Goal: Information Seeking & Learning: Find specific fact

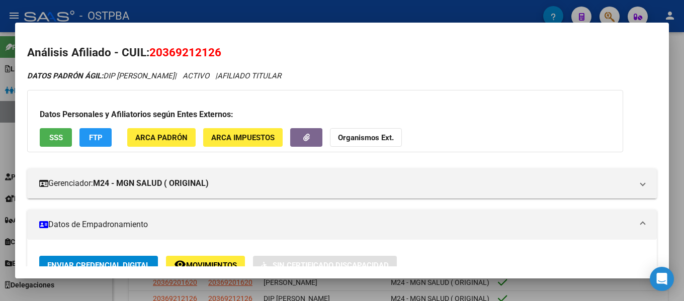
scroll to position [251, 0]
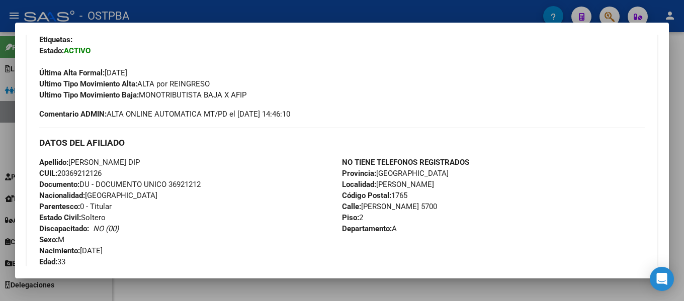
click at [416, 11] on div at bounding box center [342, 150] width 684 height 301
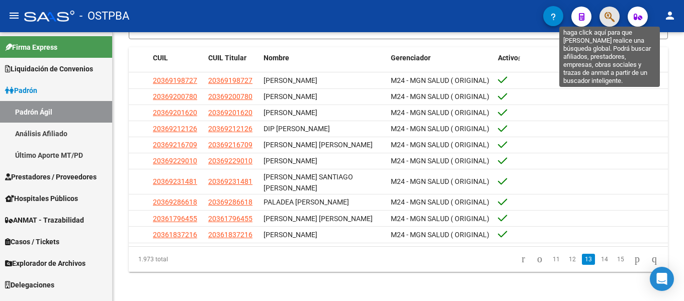
click at [613, 18] on icon "button" at bounding box center [609, 17] width 10 height 12
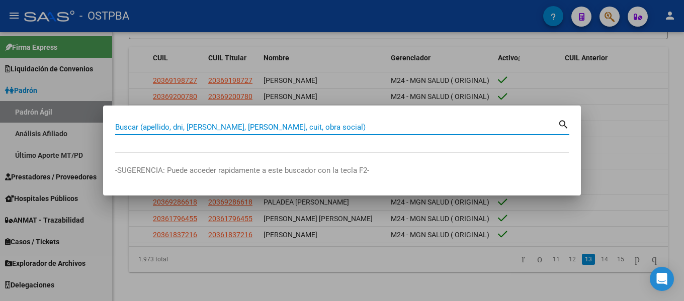
paste input "20-26818832-1"
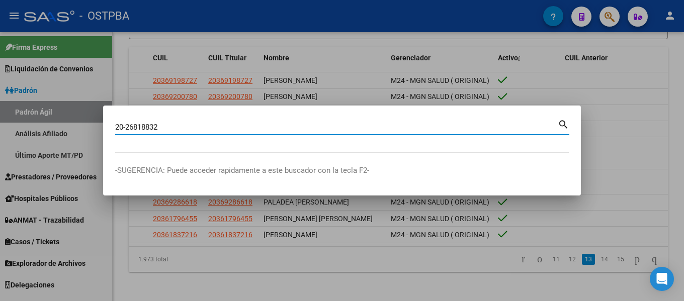
click at [127, 127] on input "20-26818832" at bounding box center [336, 127] width 442 height 9
type input "26818832"
click at [561, 122] on mat-icon "search" at bounding box center [564, 124] width 12 height 12
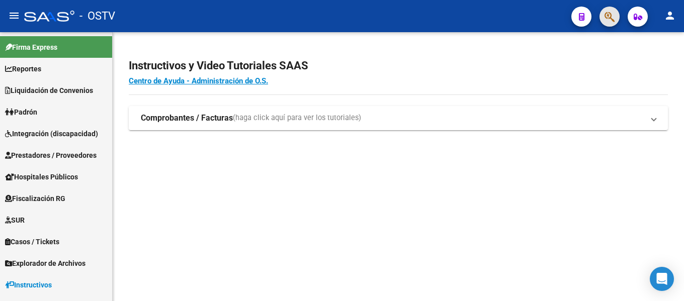
click at [617, 12] on button "button" at bounding box center [609, 17] width 20 height 20
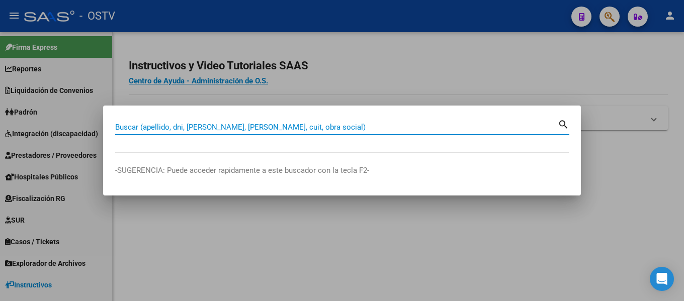
click at [315, 126] on input "Buscar (apellido, dni, [PERSON_NAME], [PERSON_NAME], cuit, obra social)" at bounding box center [336, 127] width 442 height 9
paste input "20-26818832-1"
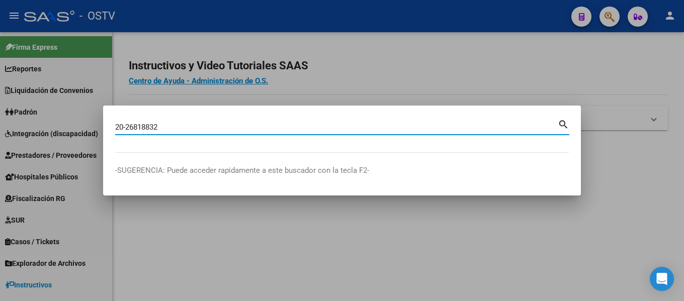
click at [128, 126] on input "20-26818832" at bounding box center [336, 127] width 442 height 9
click at [125, 126] on input "20-26818832" at bounding box center [336, 127] width 442 height 9
type input "26818832"
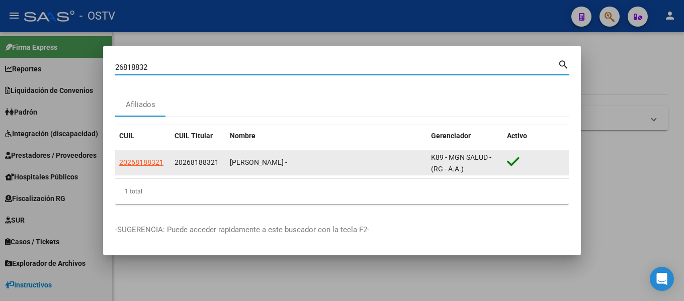
click at [221, 165] on div "20268188321" at bounding box center [197, 163] width 47 height 12
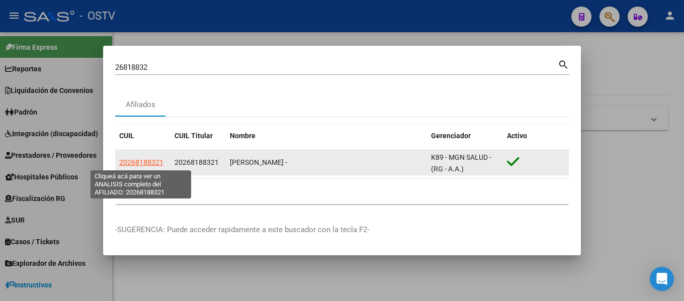
click at [147, 160] on span "20268188321" at bounding box center [141, 162] width 44 height 8
